Goal: Transaction & Acquisition: Purchase product/service

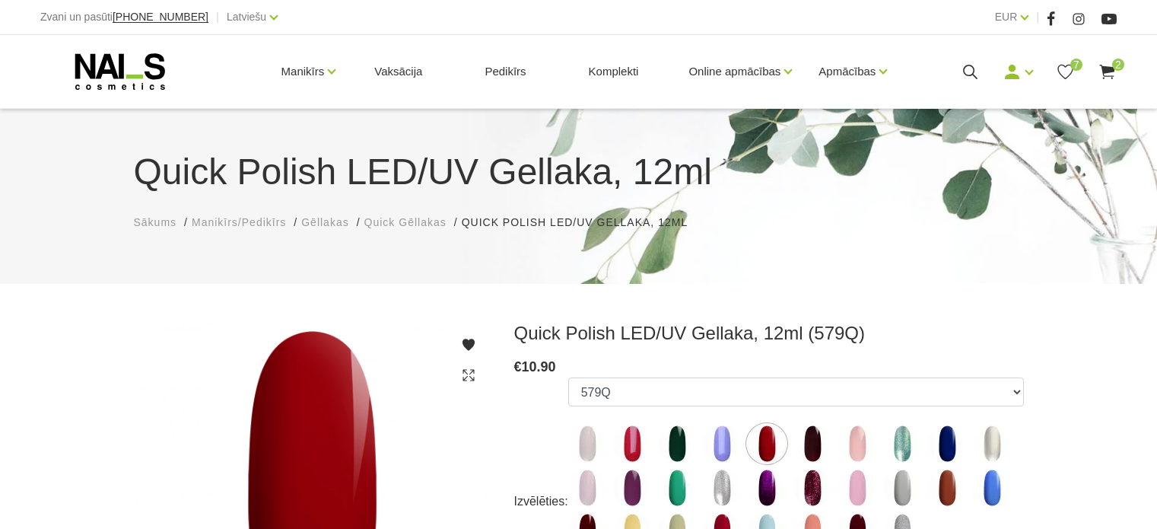
scroll to position [152, 0]
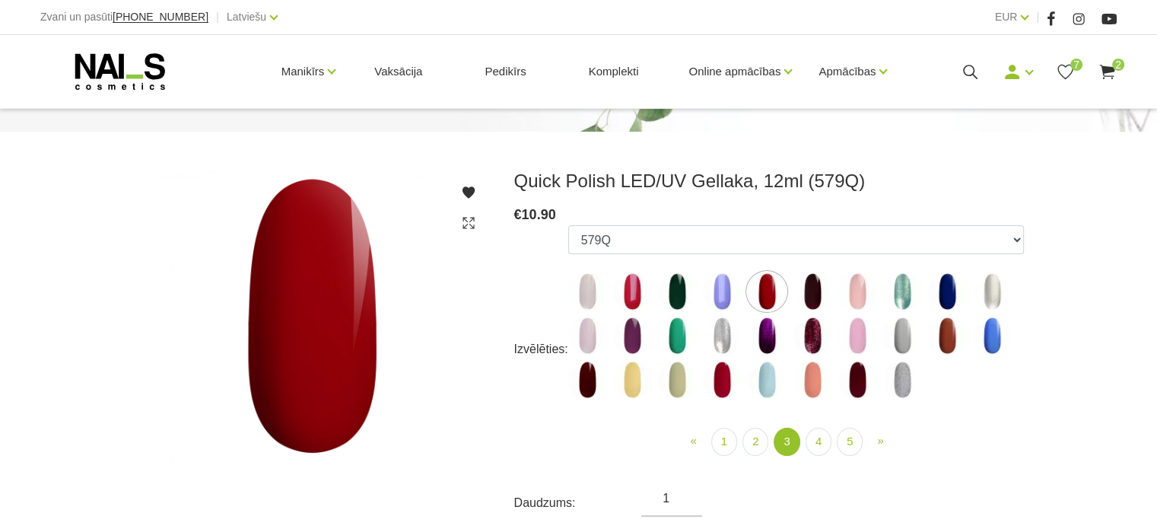
click at [716, 380] on img at bounding box center [722, 380] width 38 height 38
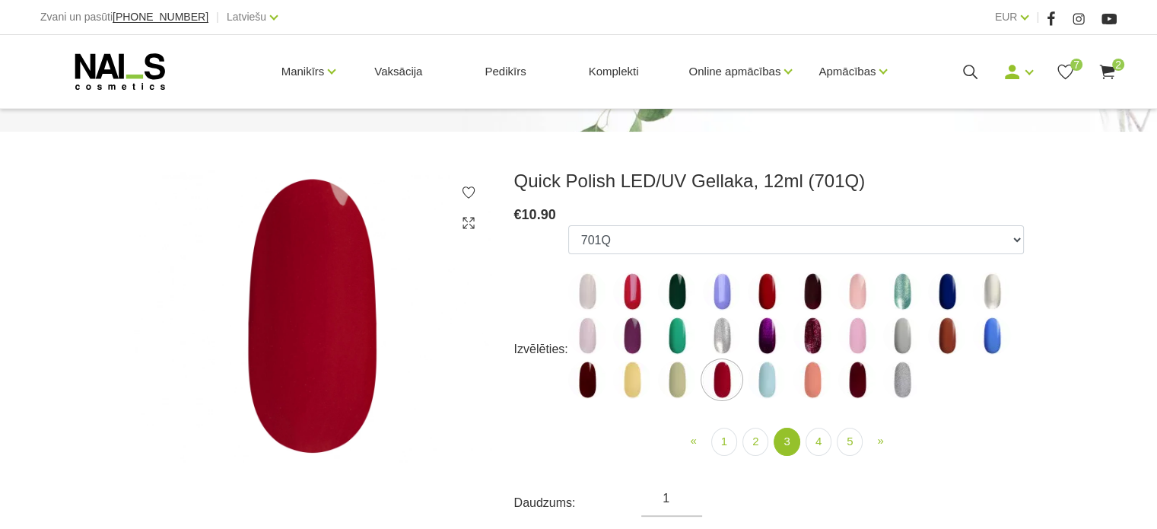
click at [769, 282] on img at bounding box center [767, 291] width 38 height 38
select select "4424"
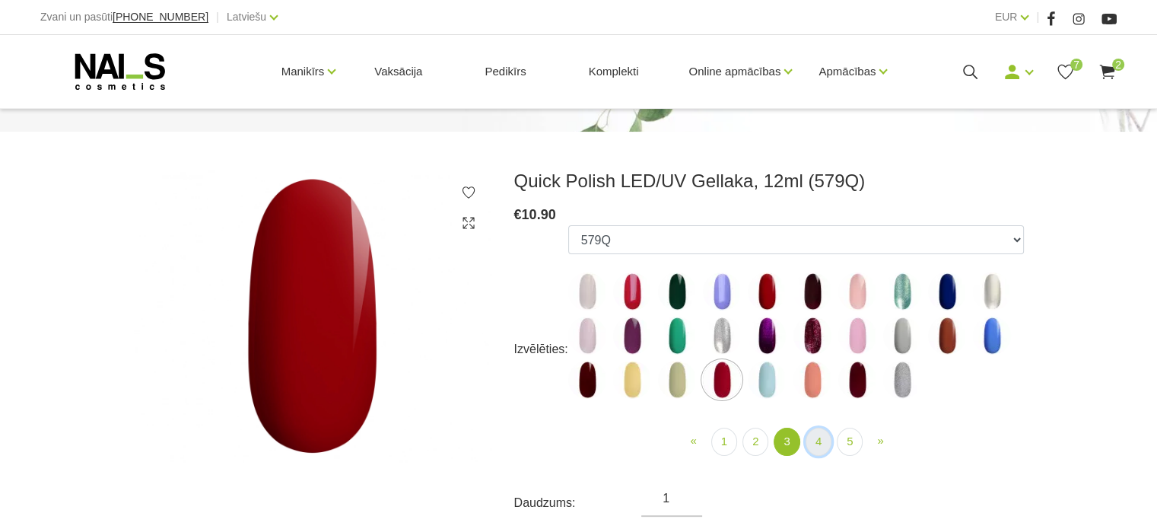
click at [819, 441] on link "4" at bounding box center [819, 442] width 26 height 28
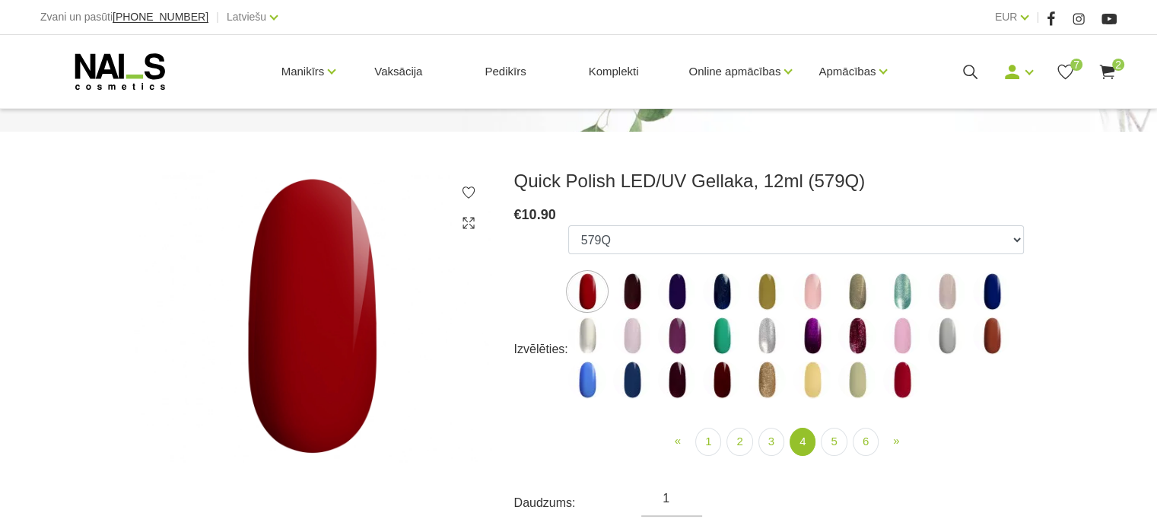
click at [594, 390] on img at bounding box center [587, 380] width 38 height 38
select select "4897"
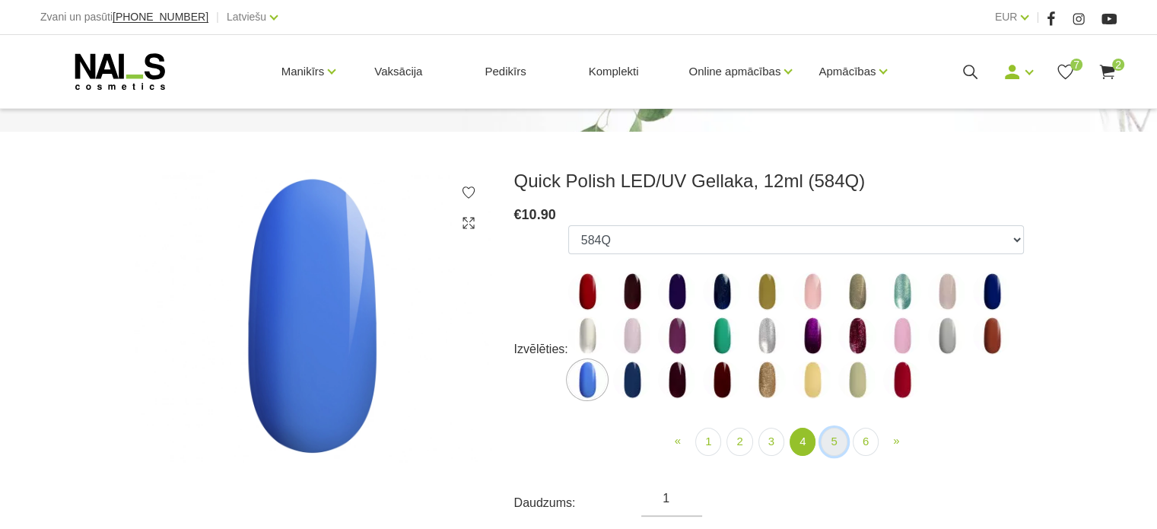
click at [837, 446] on link "5" at bounding box center [834, 442] width 26 height 28
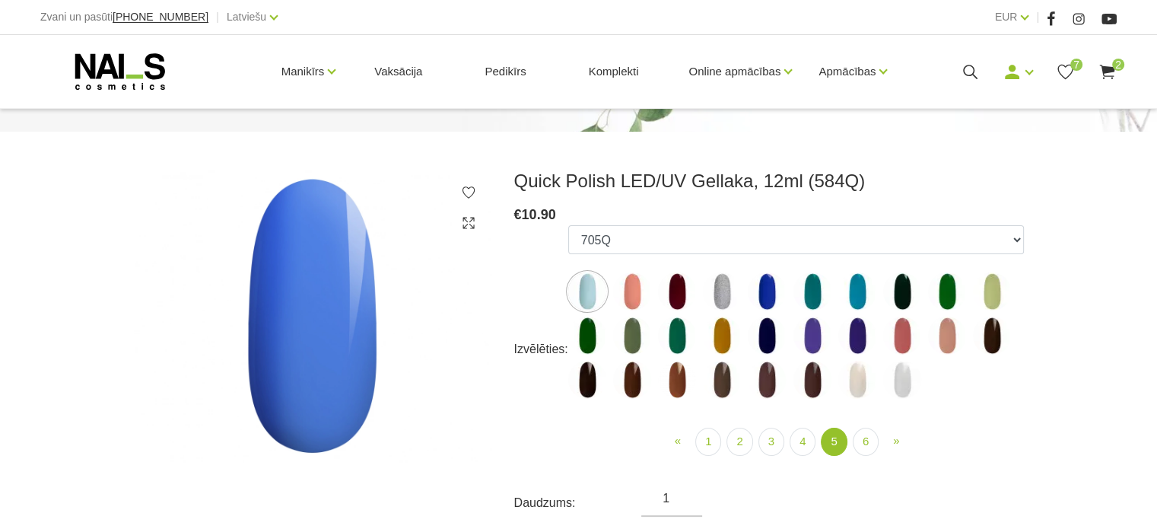
click at [857, 286] on img at bounding box center [858, 291] width 38 height 38
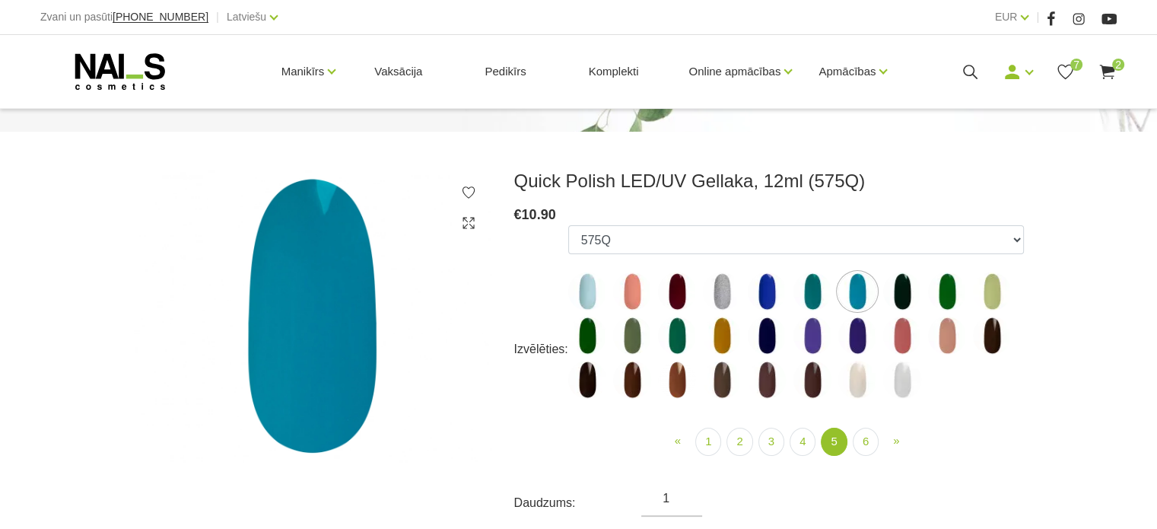
click at [810, 291] on img at bounding box center [813, 291] width 38 height 38
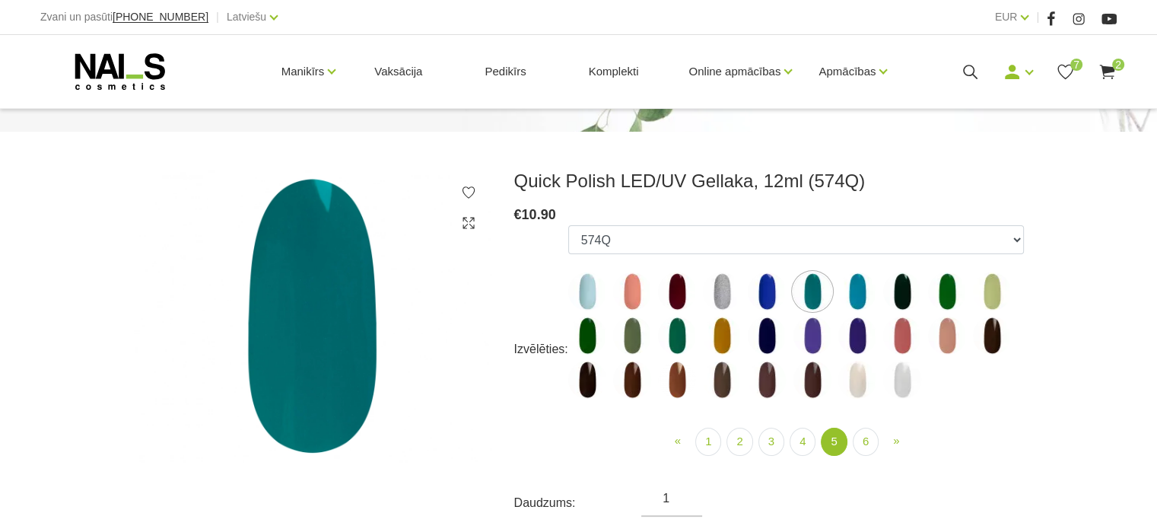
click at [861, 296] on img at bounding box center [858, 291] width 38 height 38
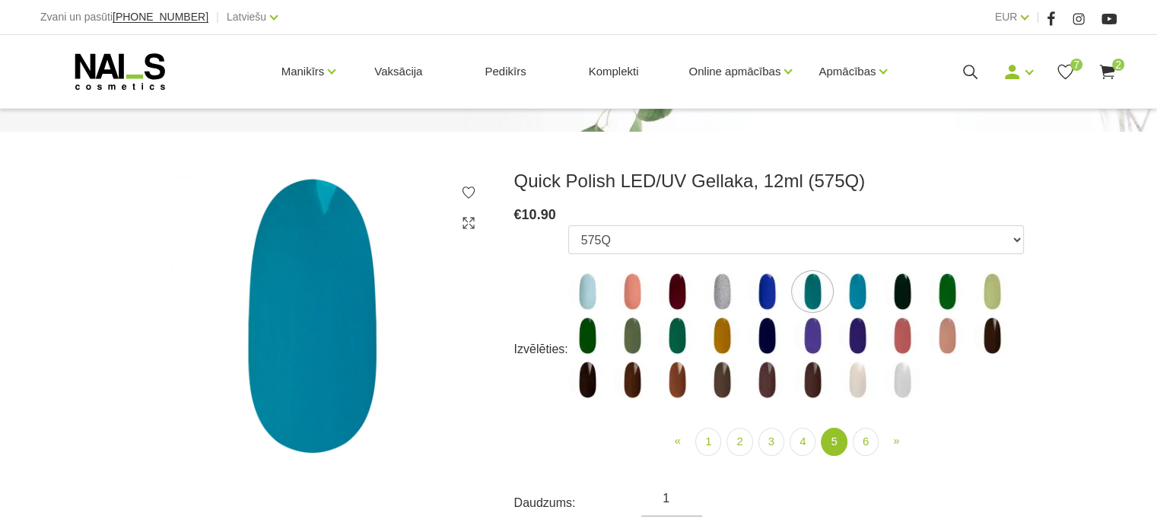
click at [859, 295] on img at bounding box center [858, 291] width 38 height 38
click at [765, 298] on img at bounding box center [767, 291] width 38 height 38
select select "5200"
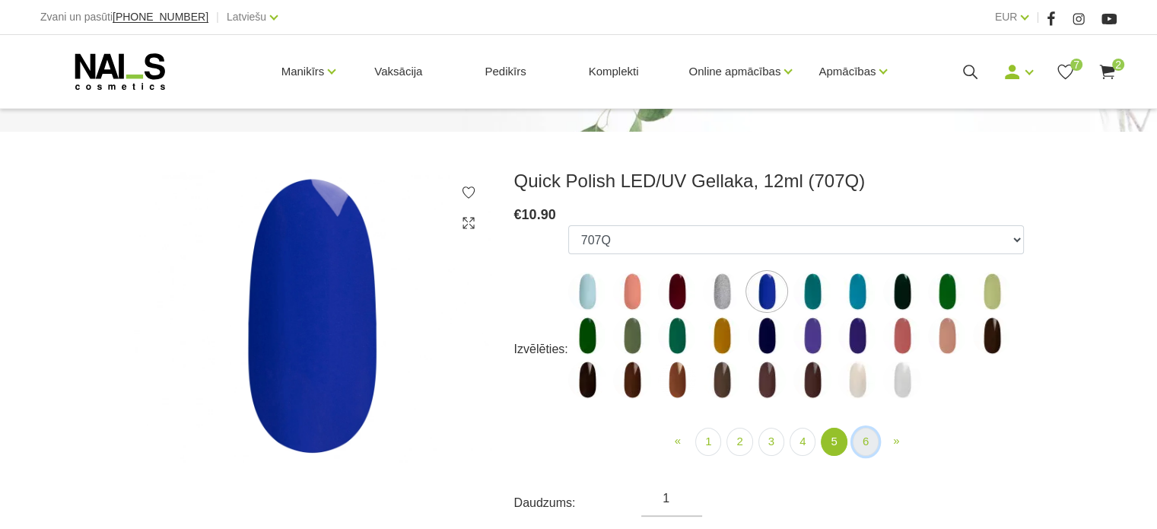
click at [861, 444] on link "6" at bounding box center [866, 442] width 26 height 28
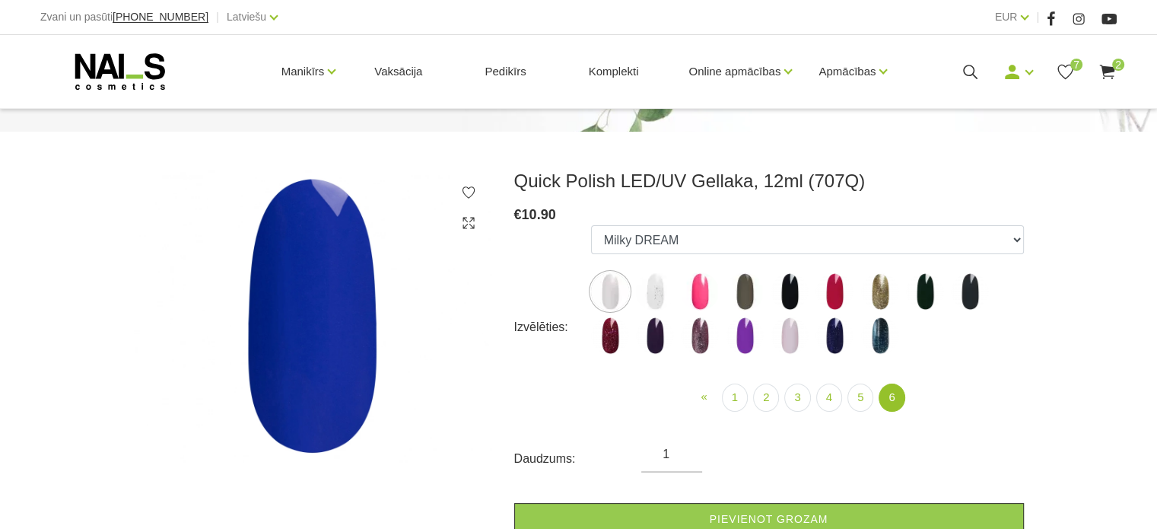
click at [748, 344] on img at bounding box center [745, 336] width 38 height 38
select select "6317"
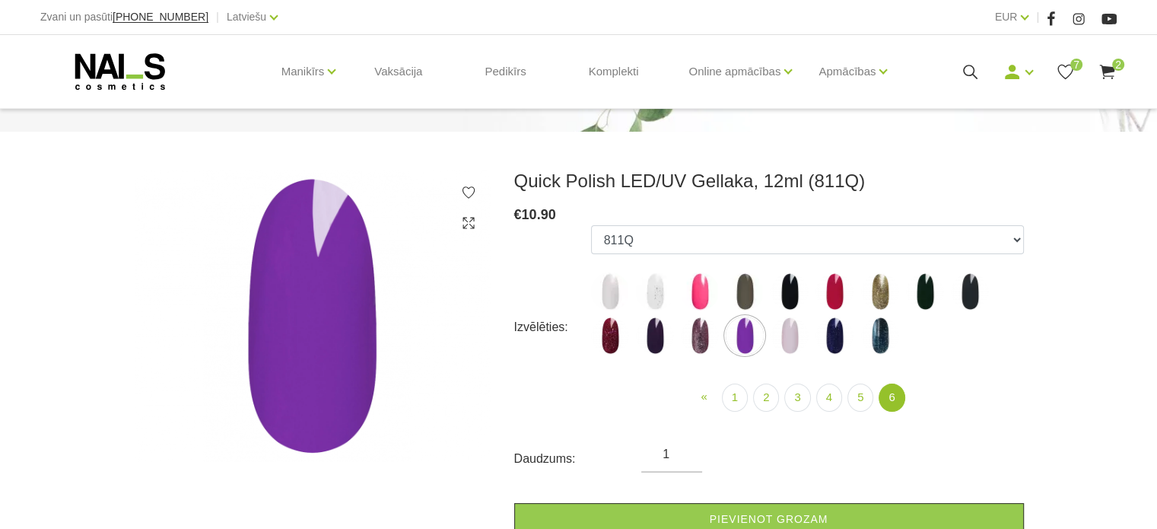
click at [1109, 66] on use at bounding box center [1107, 72] width 15 height 14
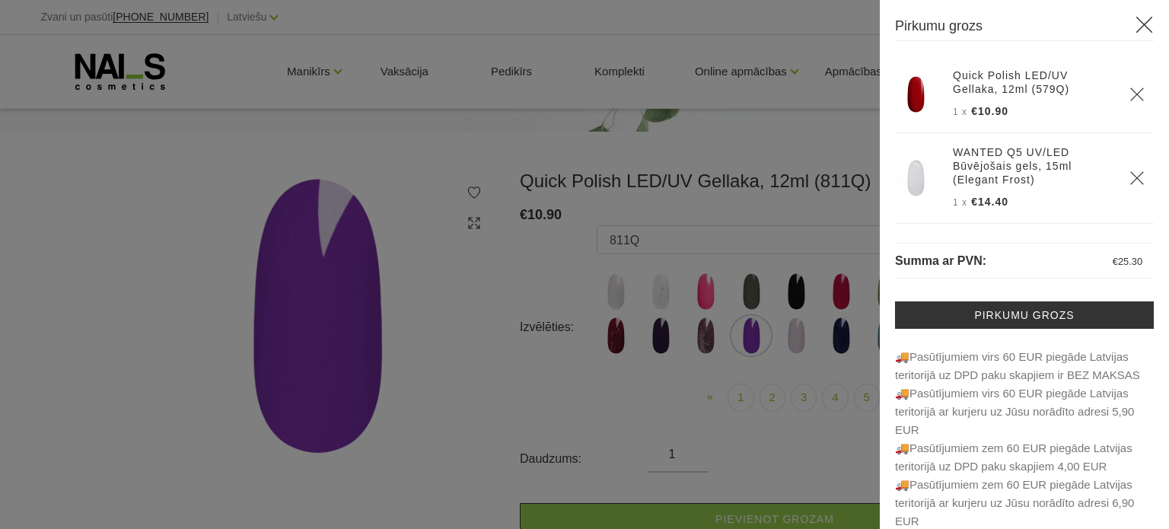
click at [854, 27] on div at bounding box center [584, 264] width 1169 height 529
